Goal: Use online tool/utility: Use online tool/utility

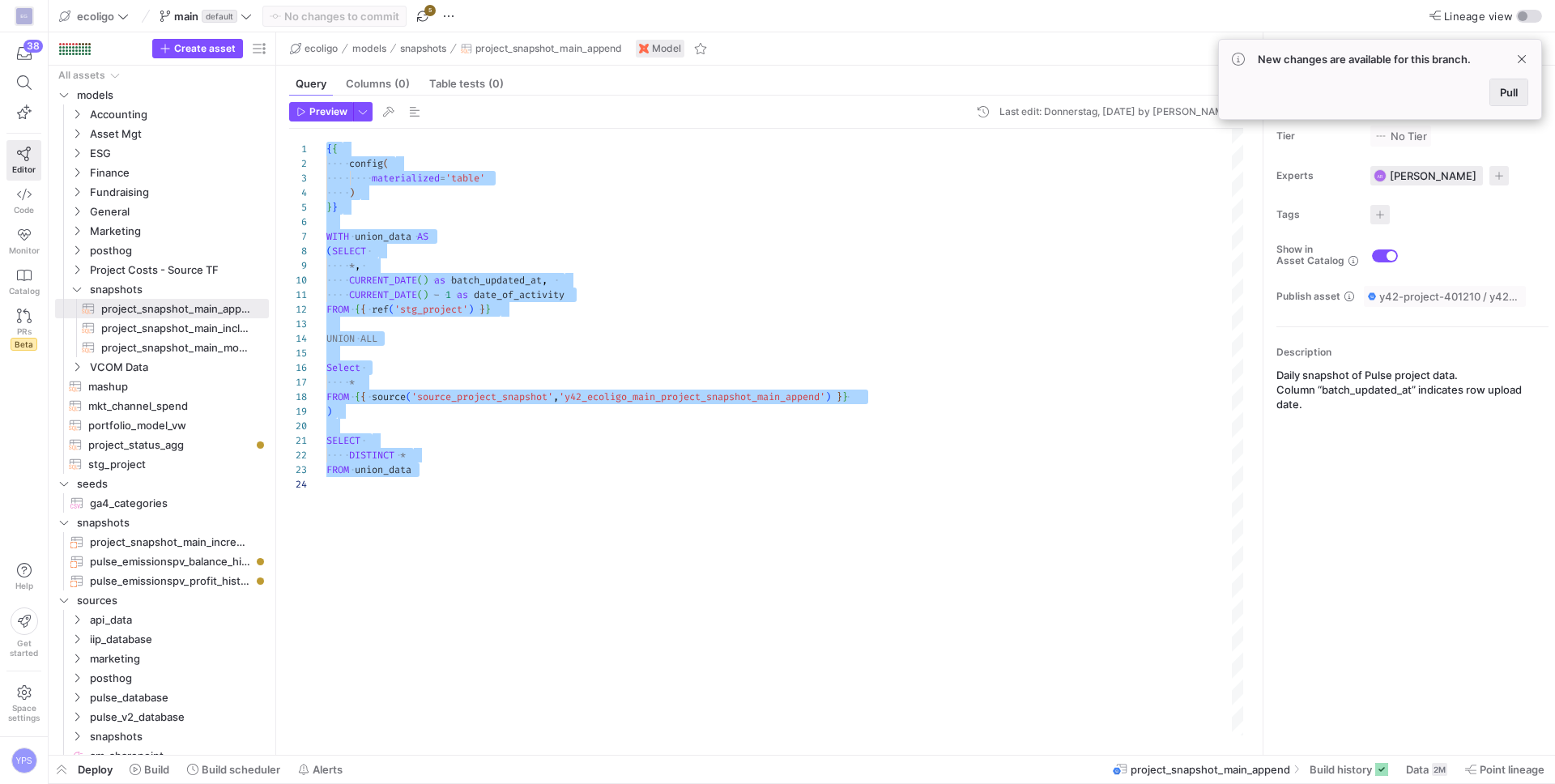
click at [1514, 91] on span "Pull" at bounding box center [1509, 92] width 18 height 13
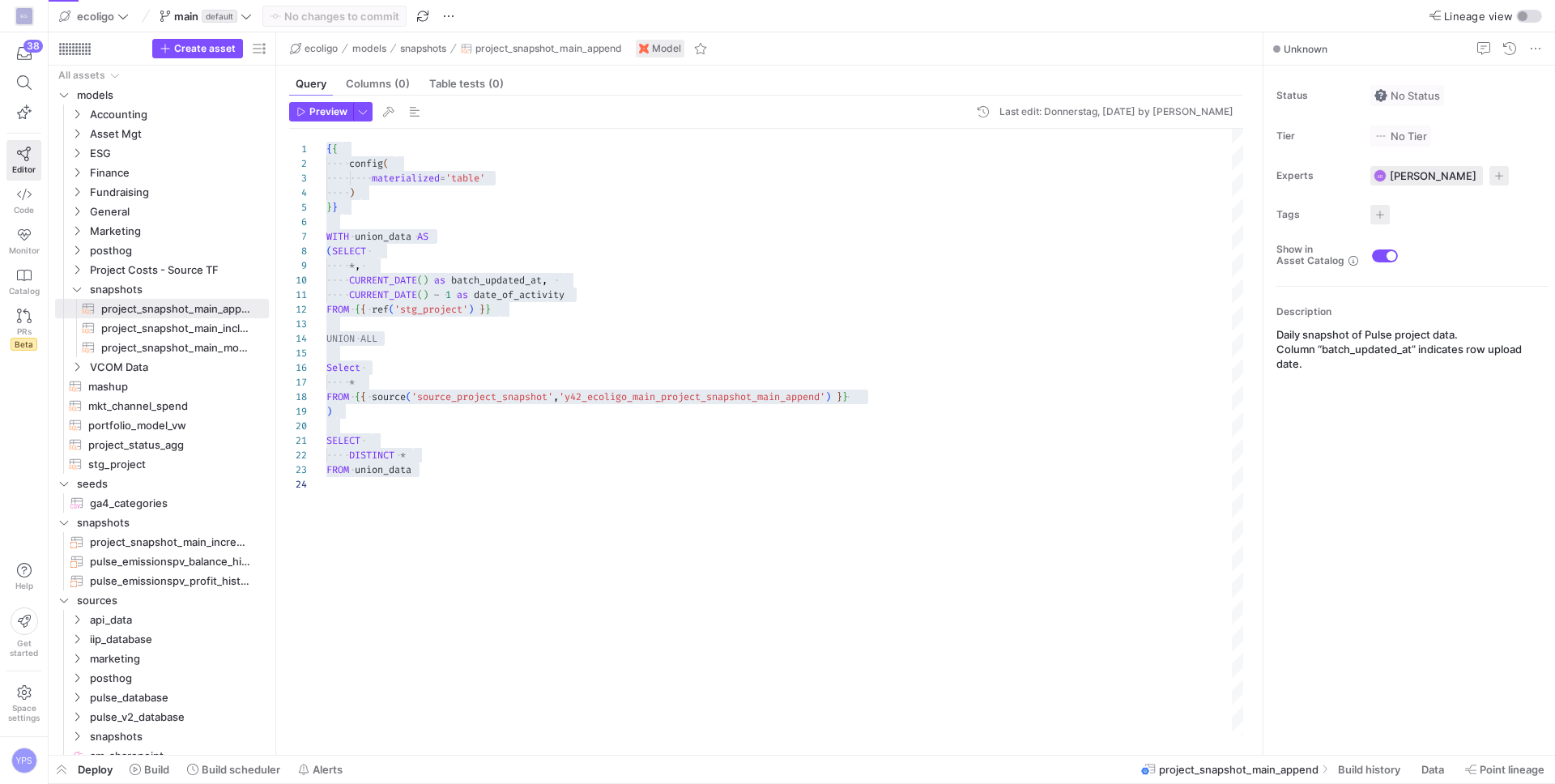
type textarea "{{ config( materialized='table' ) }} WITH union_data AS (SELECT *, CURRENT_DATE…"
click at [541, 202] on div "{ { config ( materialized = 'table' ) } } WITH union_data AS ( SELECT * , CURRE…" at bounding box center [785, 432] width 917 height 606
